Goal: Information Seeking & Learning: Compare options

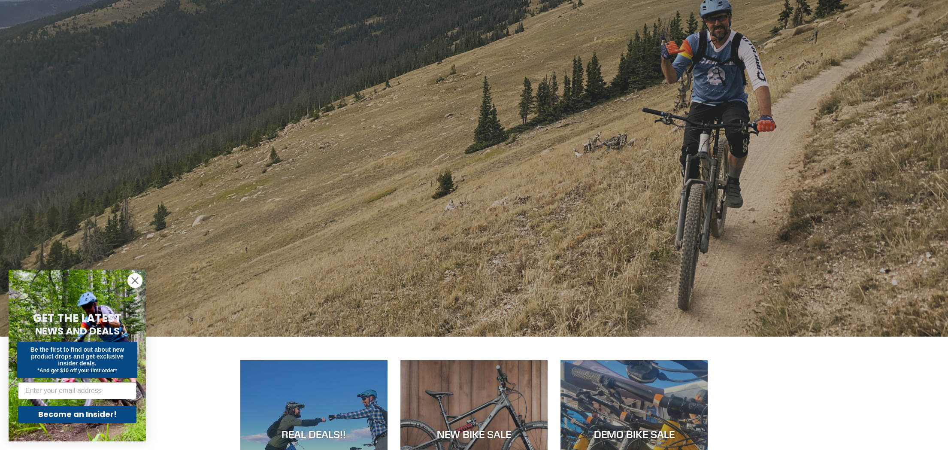
scroll to position [164, 0]
click at [135, 286] on circle "Close dialog" at bounding box center [135, 280] width 14 height 14
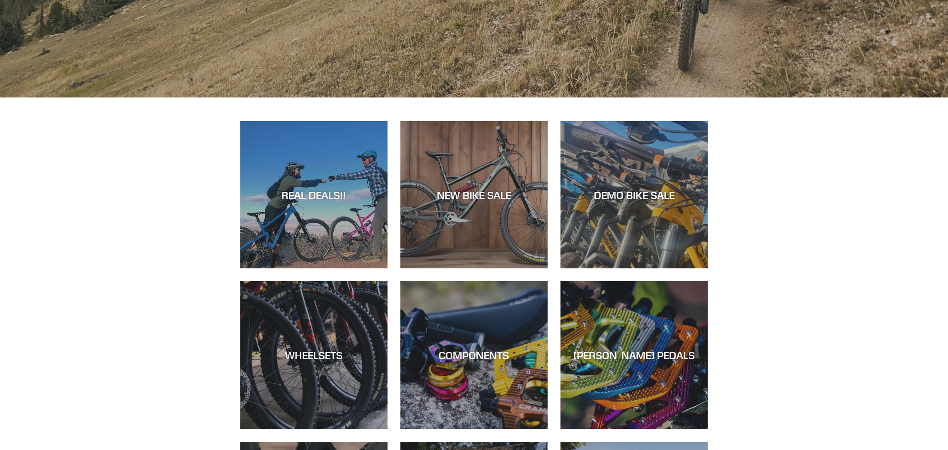
scroll to position [416, 0]
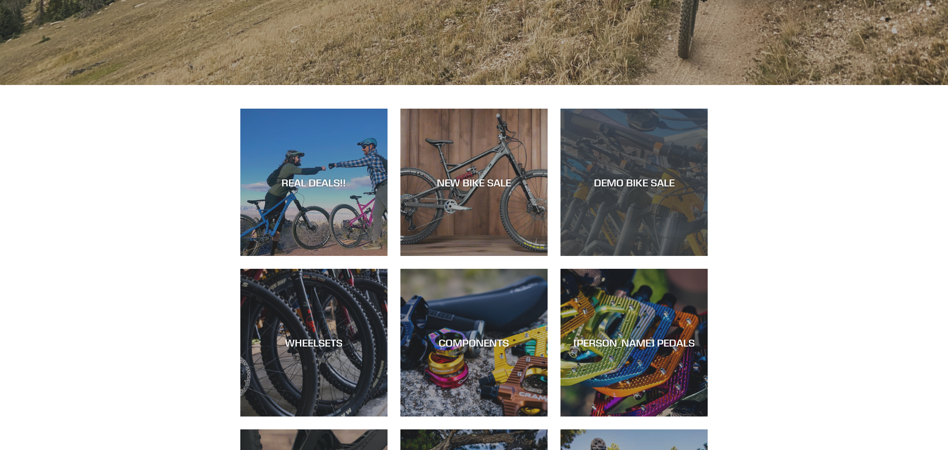
click at [635, 187] on div "DEMO BIKE SALE" at bounding box center [633, 182] width 147 height 12
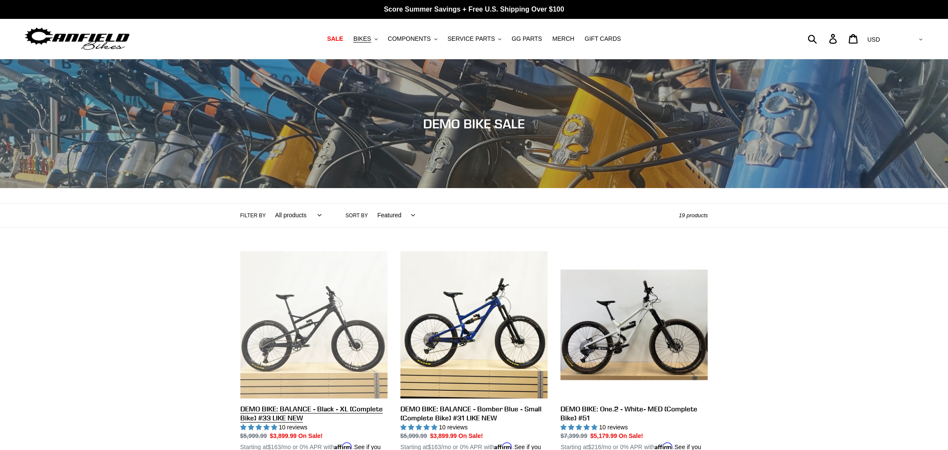
click at [292, 339] on link "DEMO BIKE: BALANCE - Black - XL (Complete Bike) #33 LIKE NEW" at bounding box center [313, 356] width 147 height 210
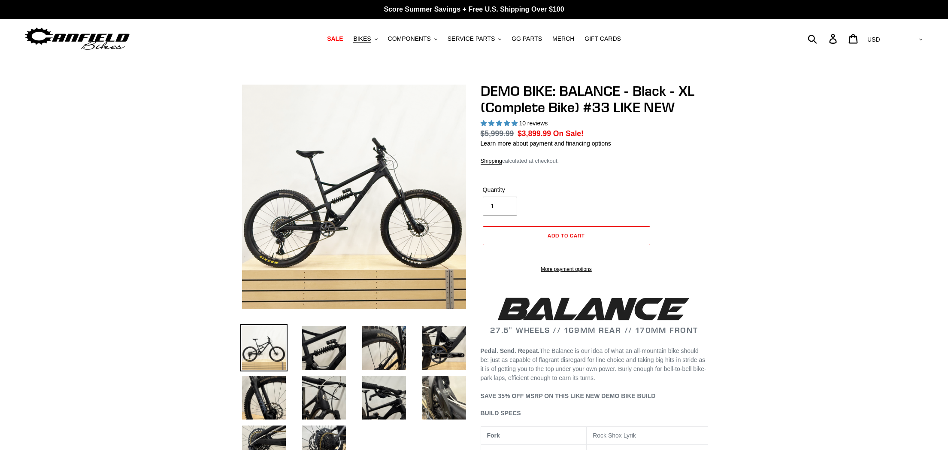
select select "highest-rating"
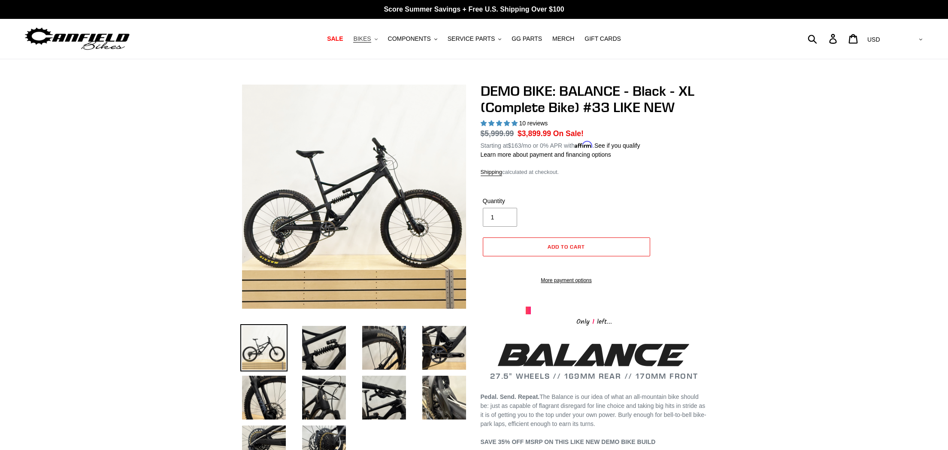
click at [375, 41] on button "BIKES .cls-1{fill:#231f20}" at bounding box center [365, 39] width 33 height 12
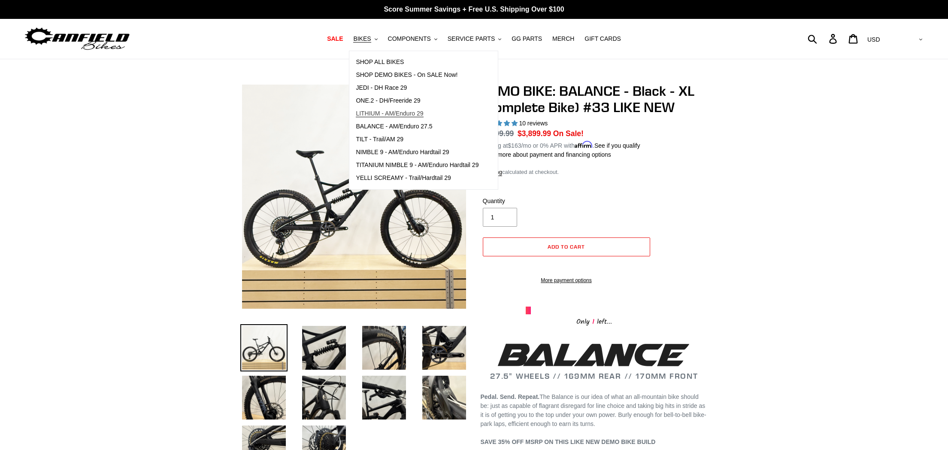
click at [375, 118] on link "LITHIUM - AM/Enduro 29" at bounding box center [417, 113] width 136 height 13
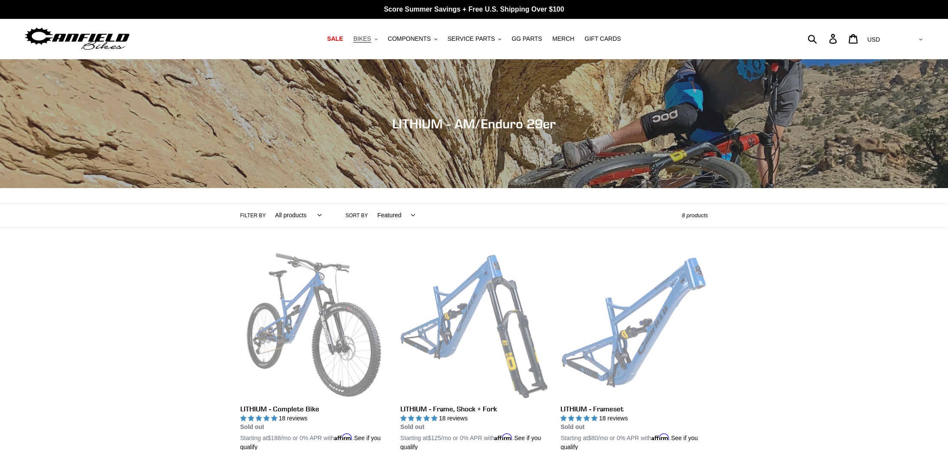
click at [371, 42] on span "BIKES" at bounding box center [362, 38] width 18 height 7
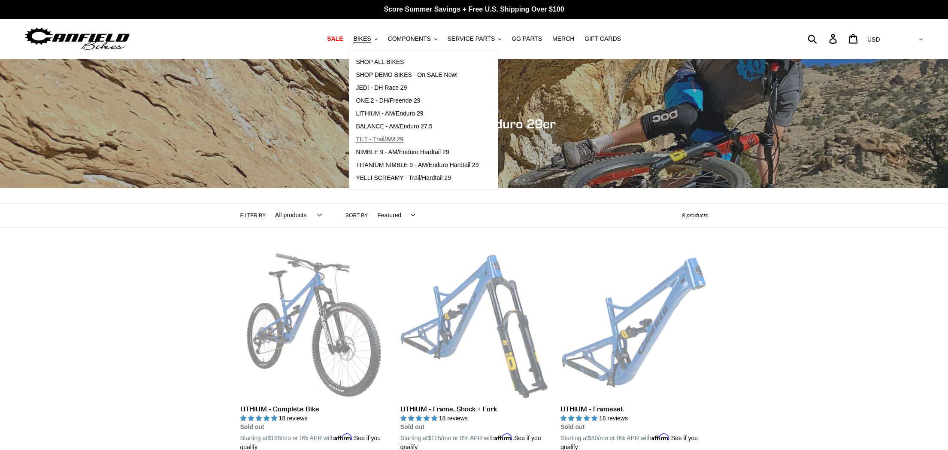
click at [370, 138] on span "TILT - Trail/AM 29" at bounding box center [380, 139] width 48 height 7
